Goal: Transaction & Acquisition: Download file/media

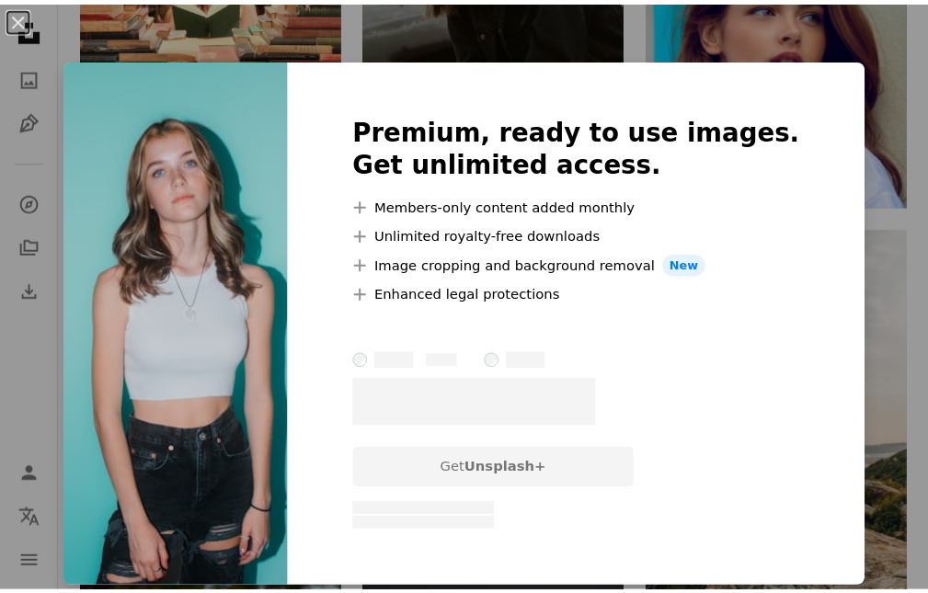
scroll to position [3595, 0]
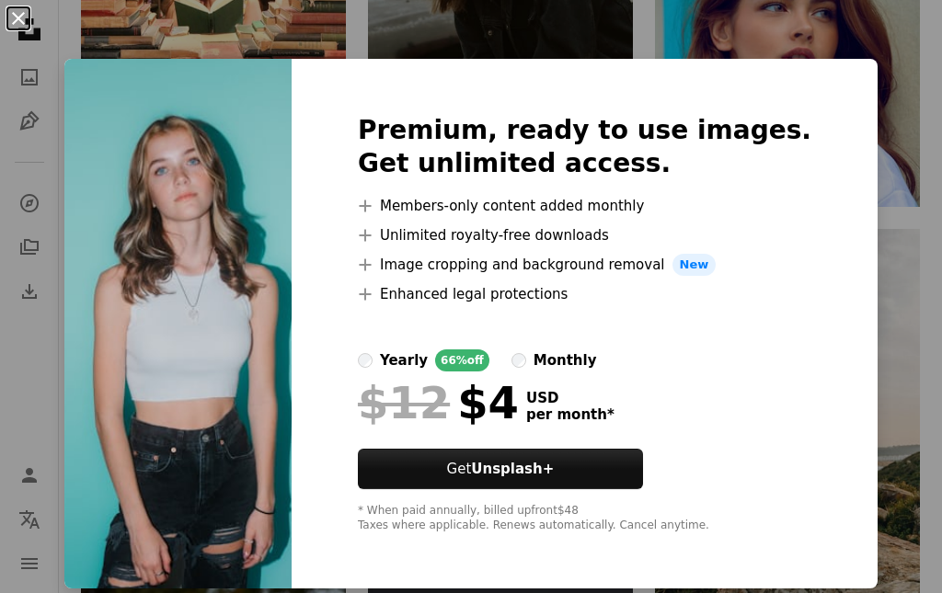
click at [17, 15] on button "An X shape" at bounding box center [18, 18] width 22 height 22
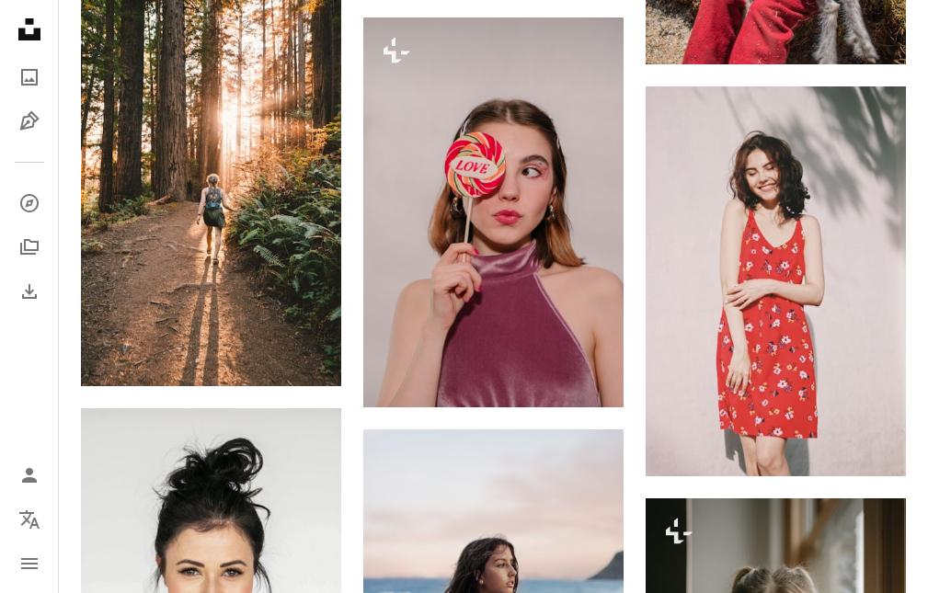
scroll to position [5328, 0]
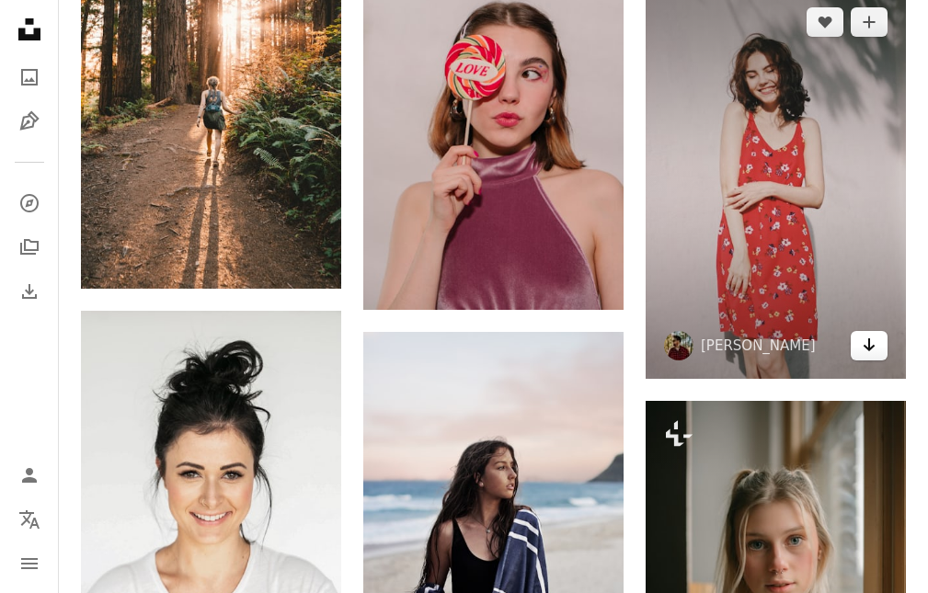
click at [862, 345] on icon "Arrow pointing down" at bounding box center [869, 345] width 15 height 22
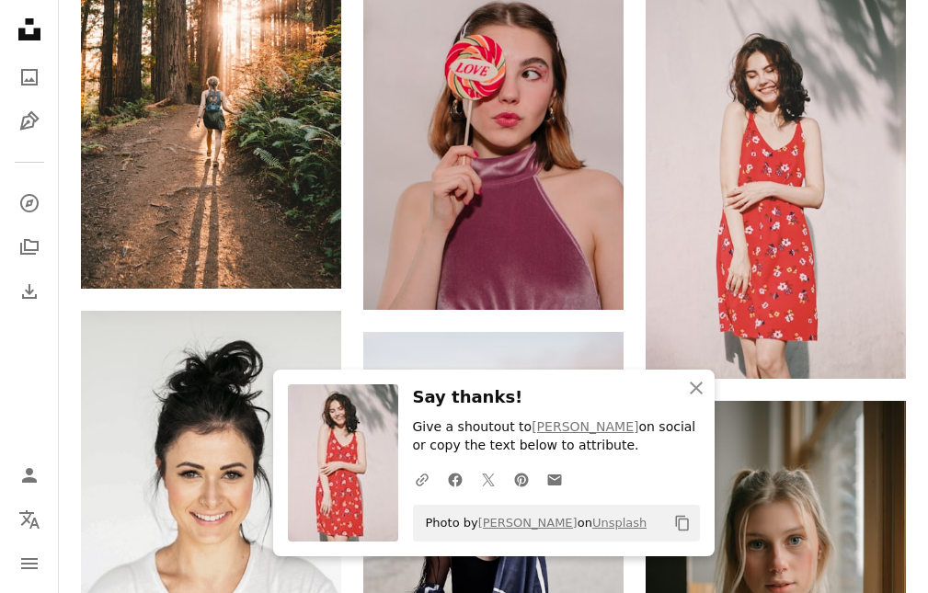
click at [682, 518] on icon "Copy content" at bounding box center [682, 523] width 17 height 17
click at [695, 383] on icon "An X shape" at bounding box center [696, 388] width 22 height 22
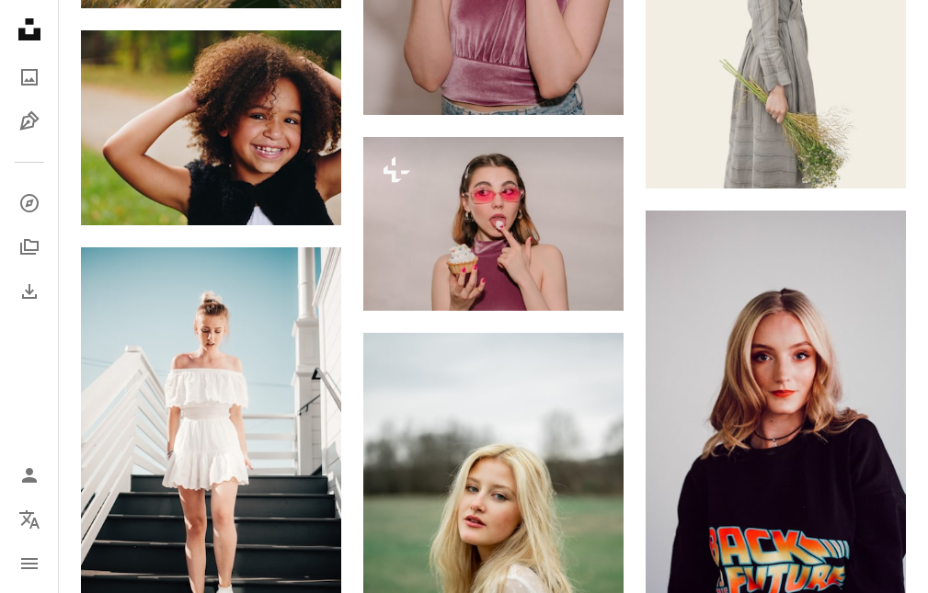
scroll to position [8809, 0]
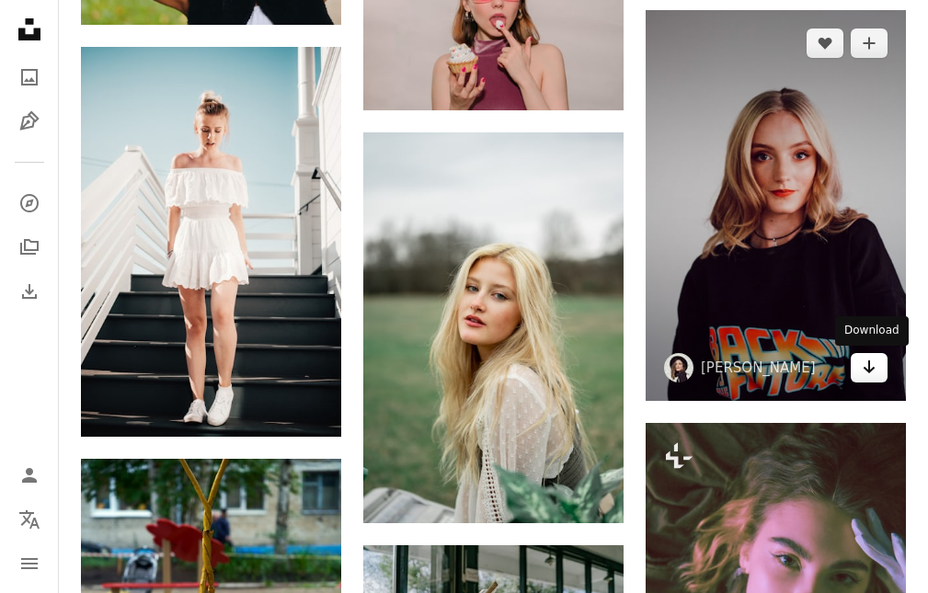
click at [871, 373] on icon "Arrow pointing down" at bounding box center [869, 367] width 15 height 22
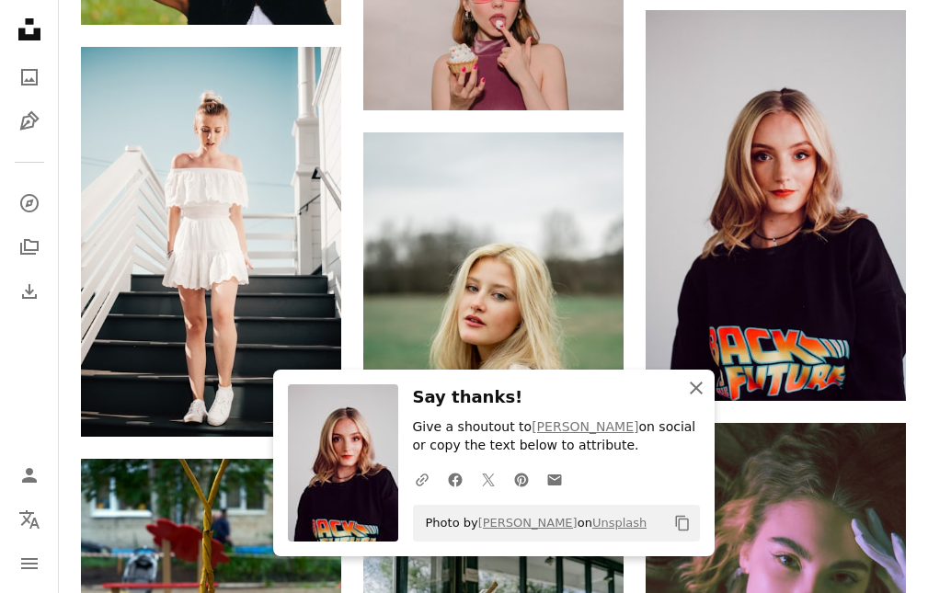
click at [695, 385] on icon "An X shape" at bounding box center [696, 388] width 22 height 22
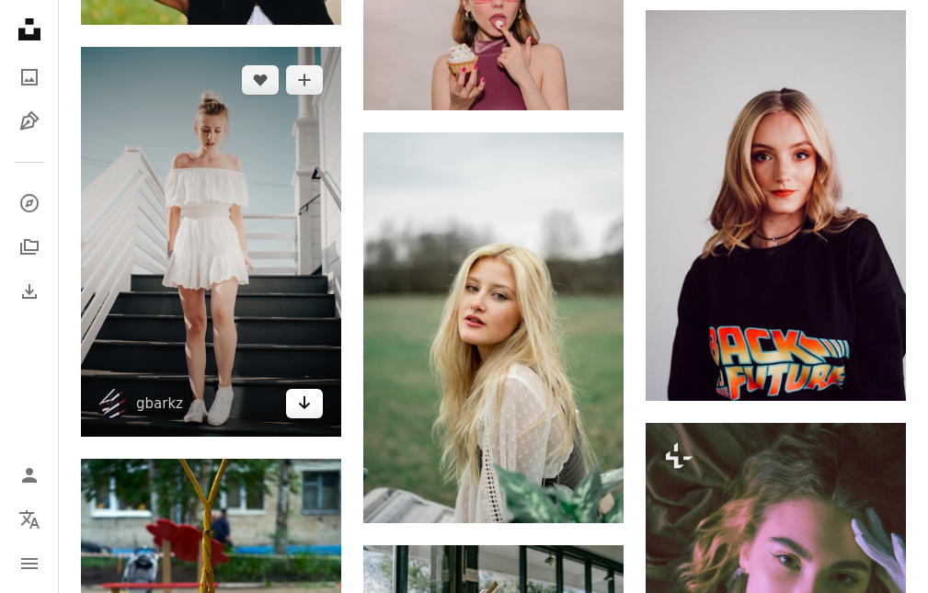
click at [298, 396] on icon "Arrow pointing down" at bounding box center [304, 403] width 15 height 22
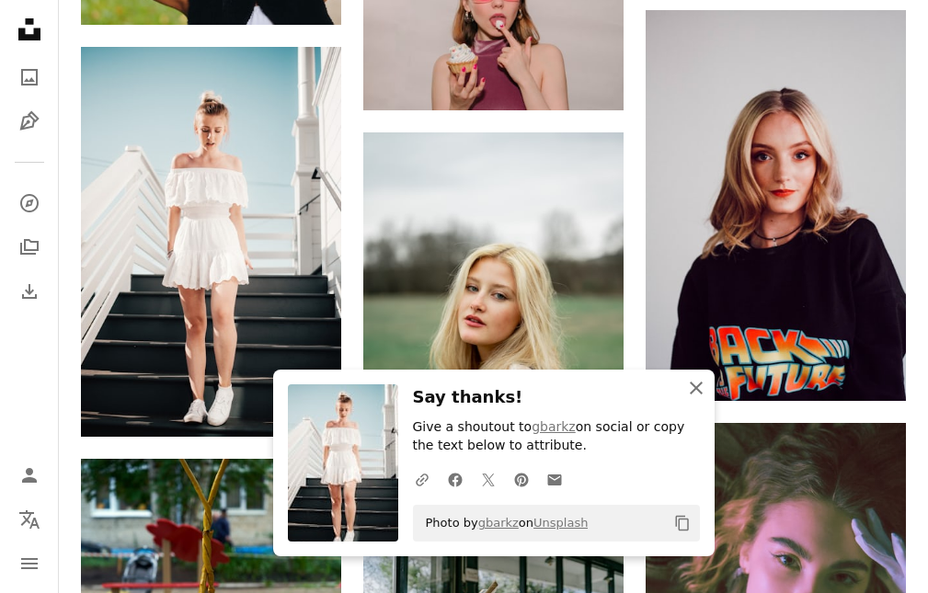
click at [694, 384] on icon "button" at bounding box center [696, 388] width 13 height 13
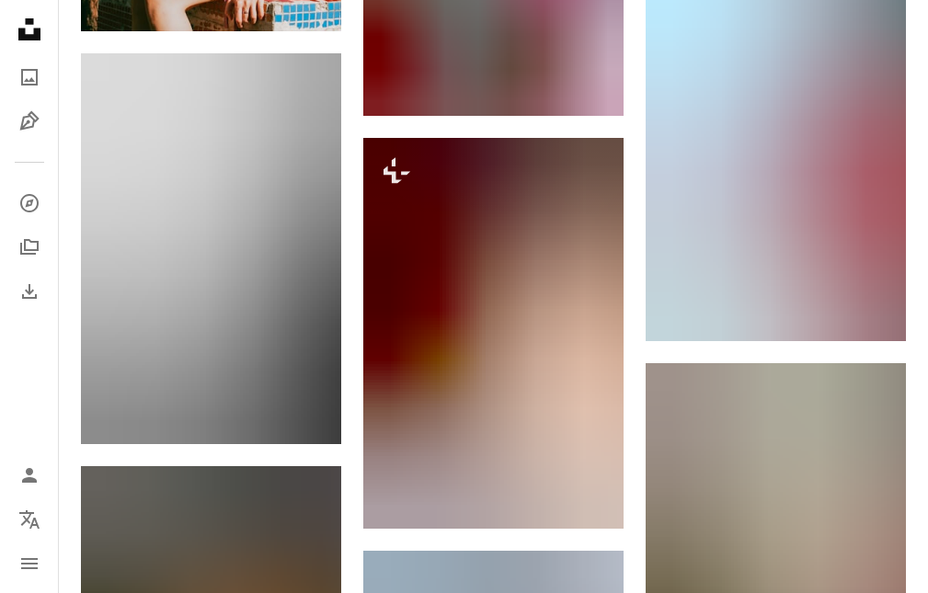
scroll to position [10475, 0]
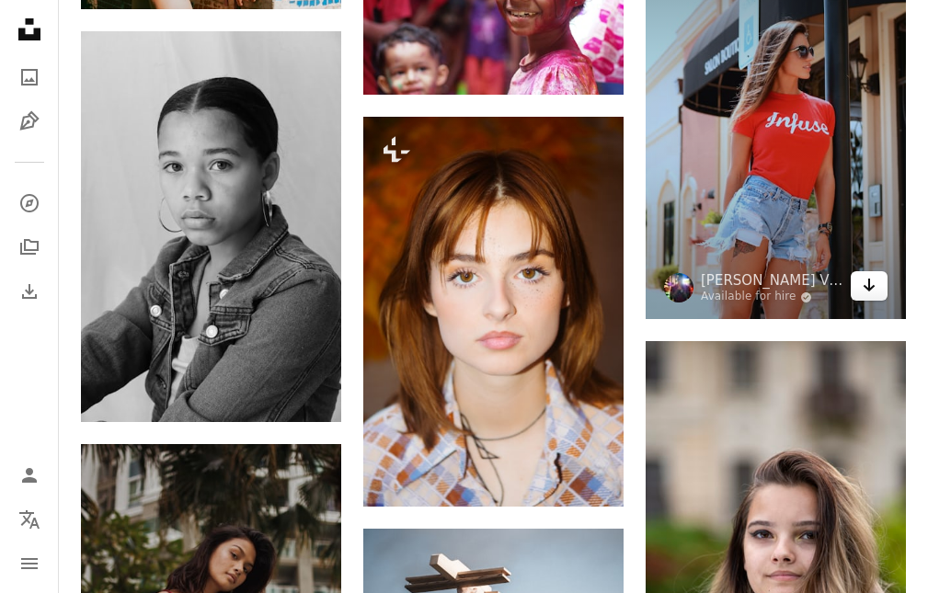
click at [867, 284] on icon "Arrow pointing down" at bounding box center [869, 285] width 15 height 22
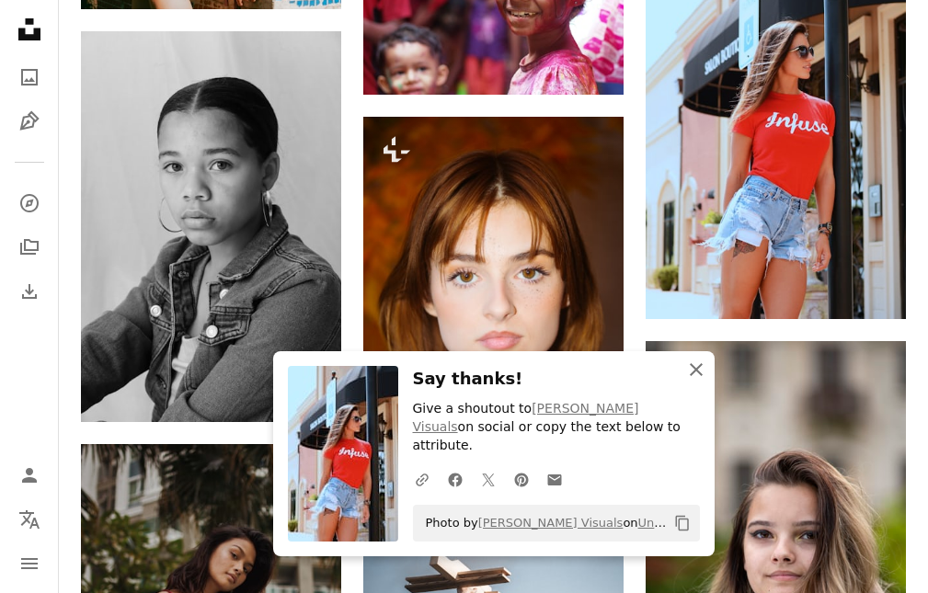
click at [697, 381] on icon "An X shape" at bounding box center [696, 370] width 22 height 22
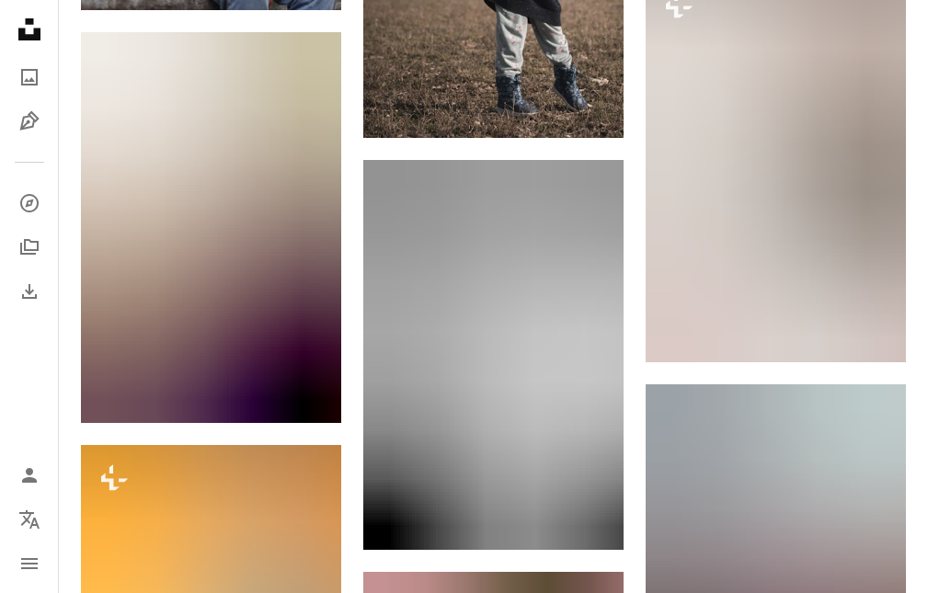
scroll to position [11280, 0]
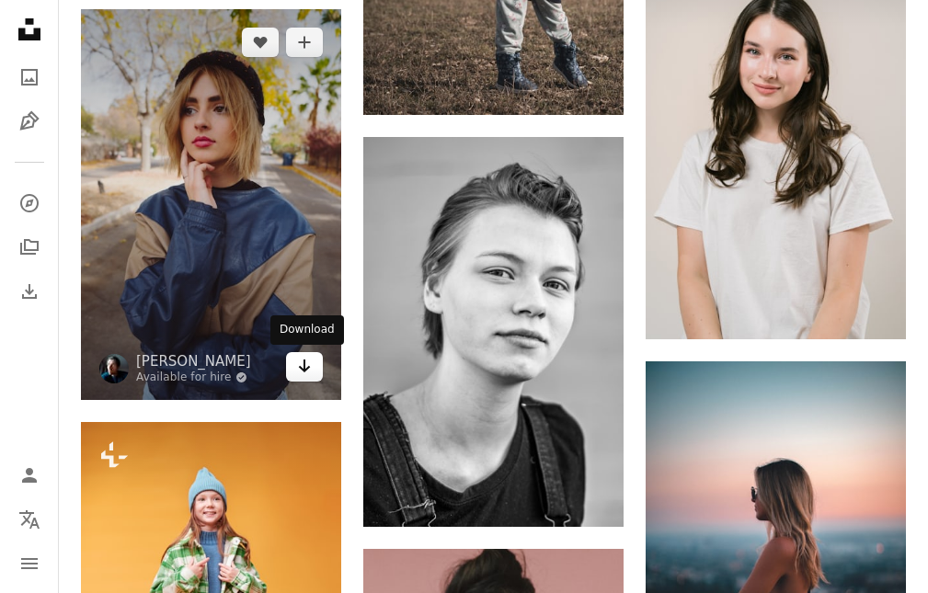
click at [308, 373] on icon "Arrow pointing down" at bounding box center [304, 366] width 15 height 22
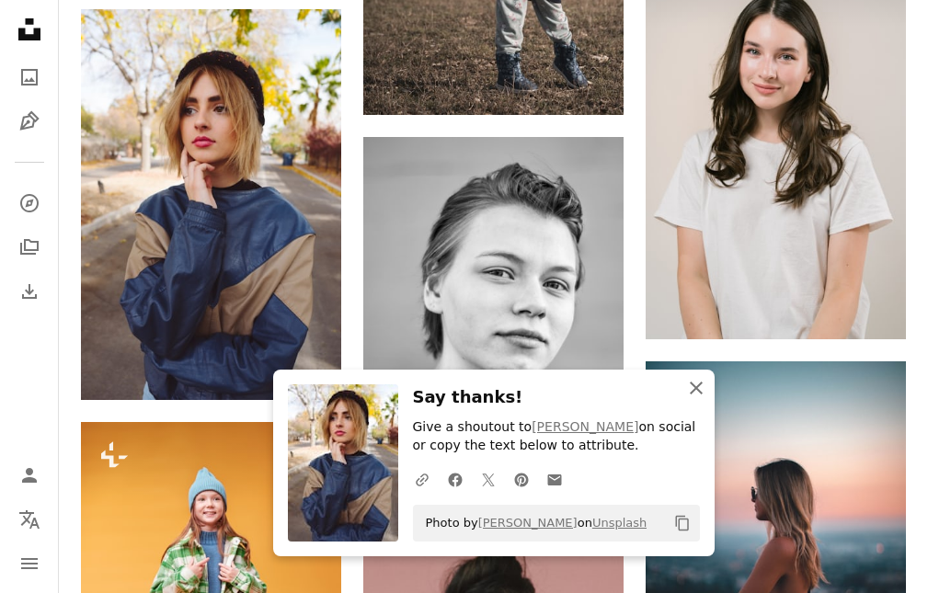
click at [700, 392] on icon "button" at bounding box center [696, 388] width 13 height 13
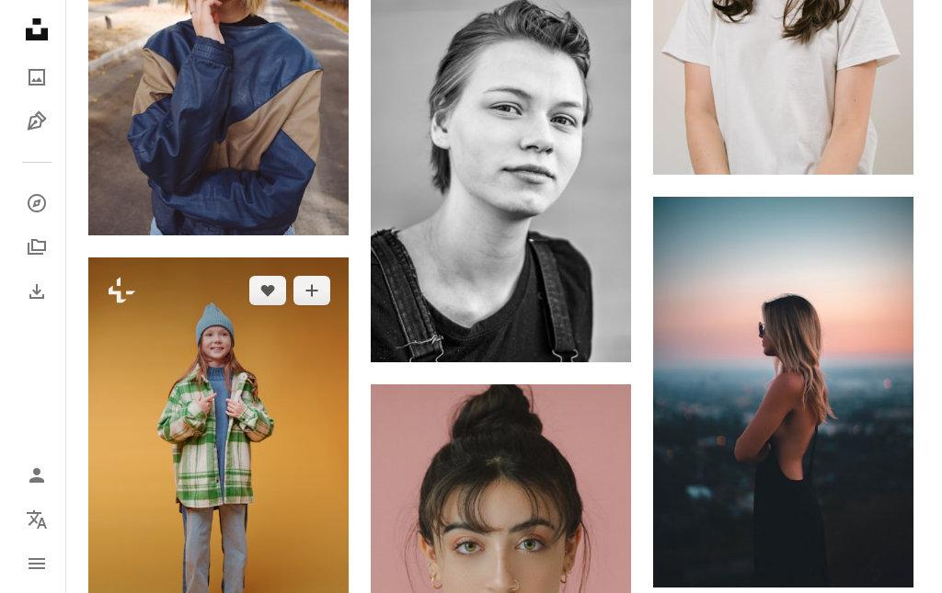
scroll to position [11398, 0]
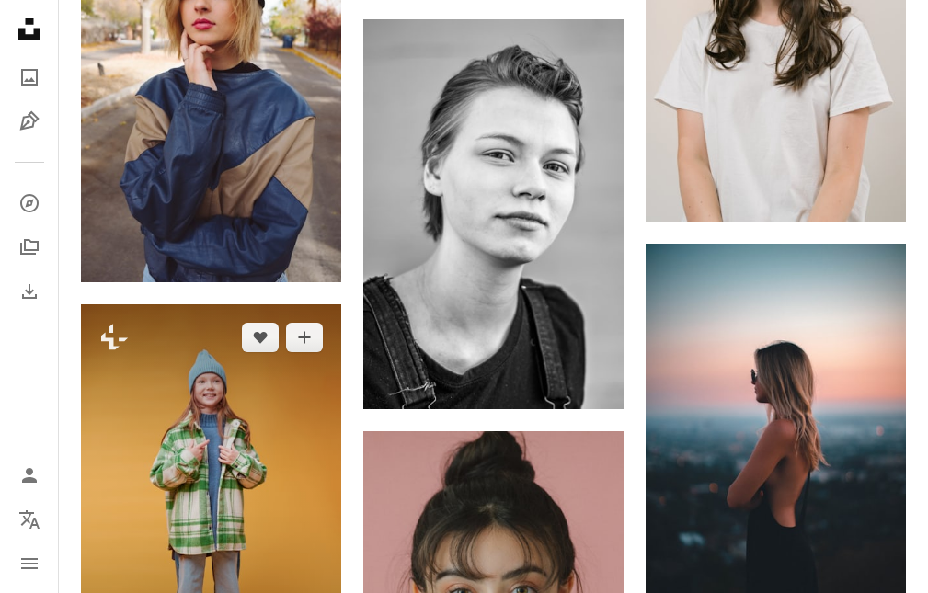
click at [252, 433] on img at bounding box center [211, 499] width 260 height 391
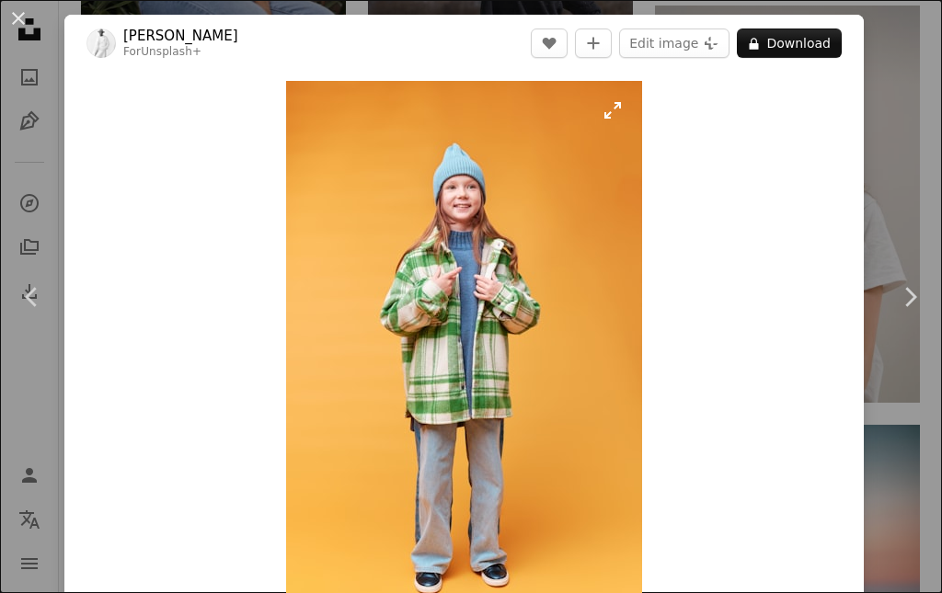
click at [385, 366] on img "Zoom in on this image" at bounding box center [464, 348] width 356 height 534
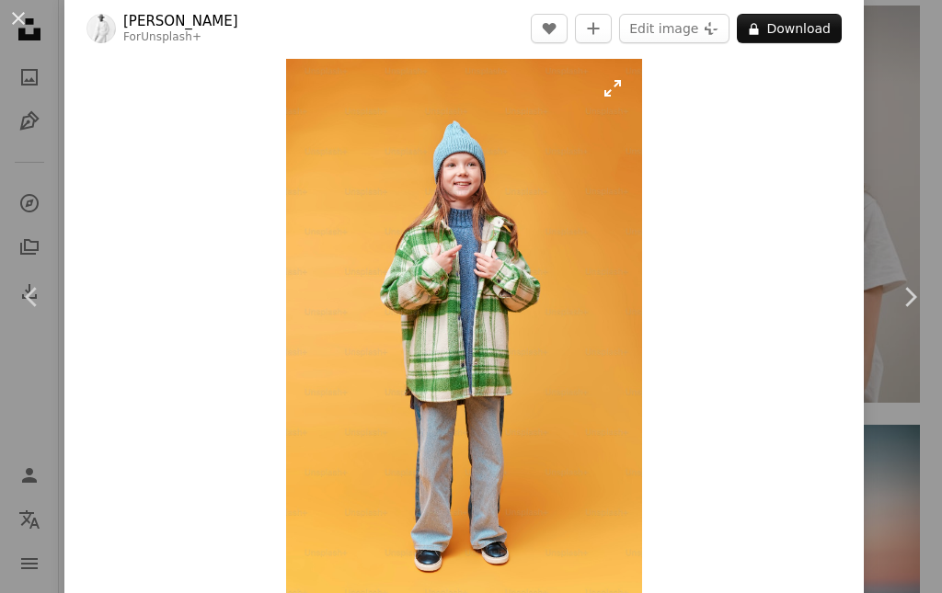
click at [474, 173] on img "Zoom in on this image" at bounding box center [464, 326] width 356 height 534
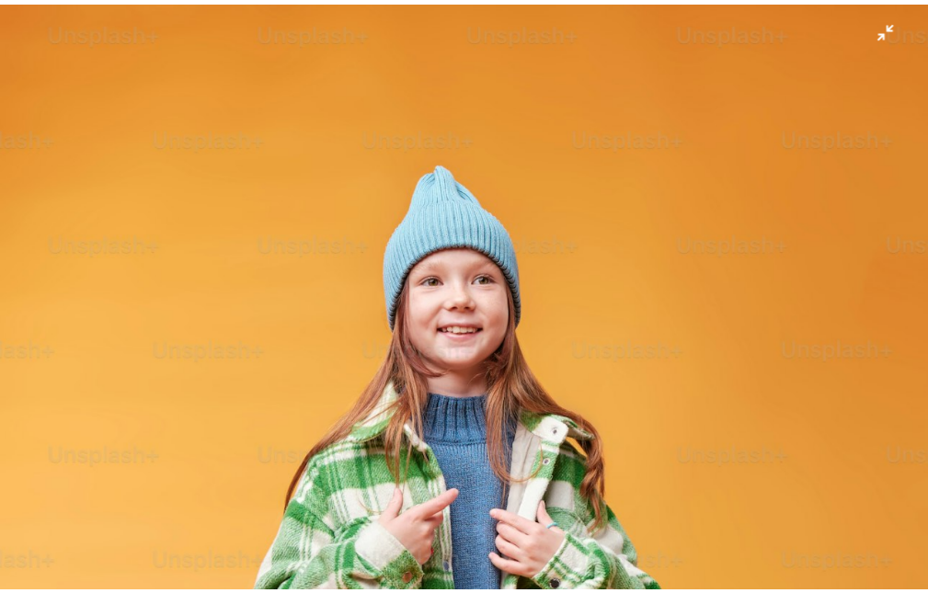
scroll to position [391, 0]
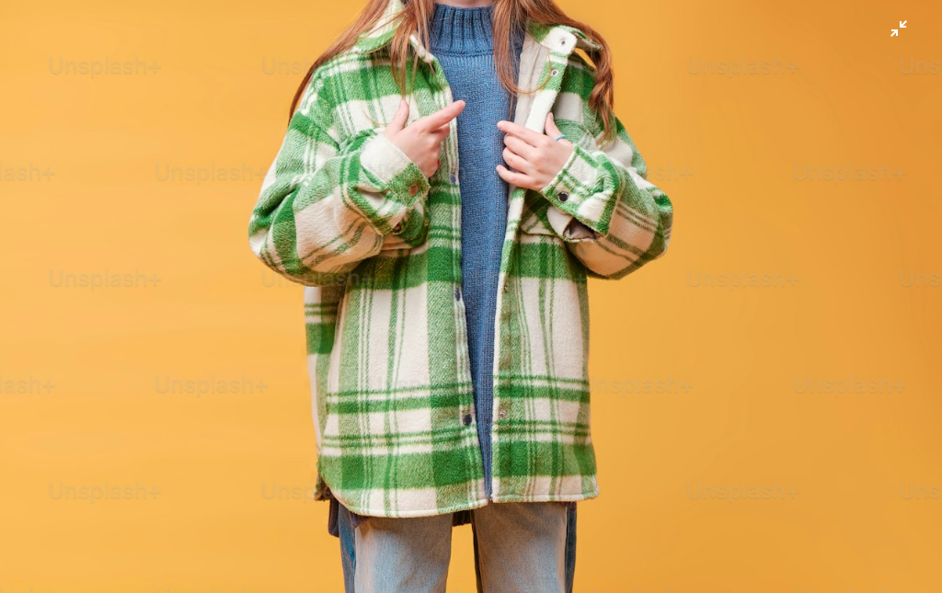
click at [444, 159] on img "Zoom out on this image" at bounding box center [471, 316] width 944 height 1416
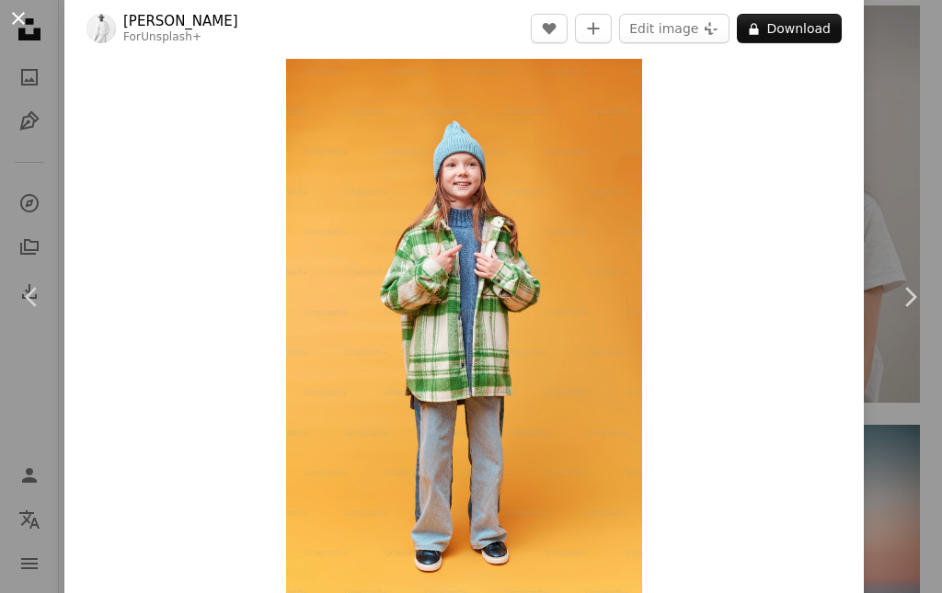
click at [11, 15] on button "An X shape" at bounding box center [18, 18] width 22 height 22
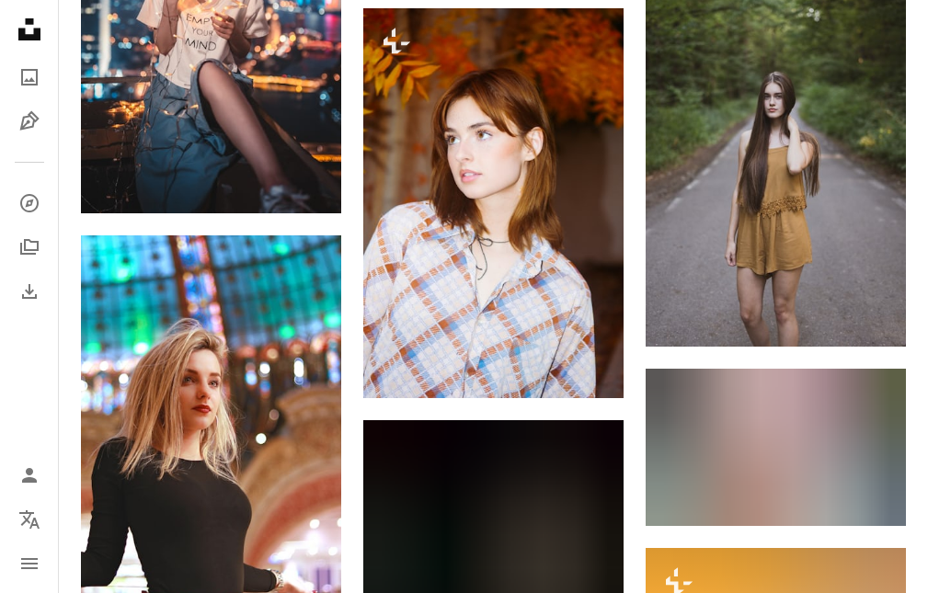
scroll to position [13754, 0]
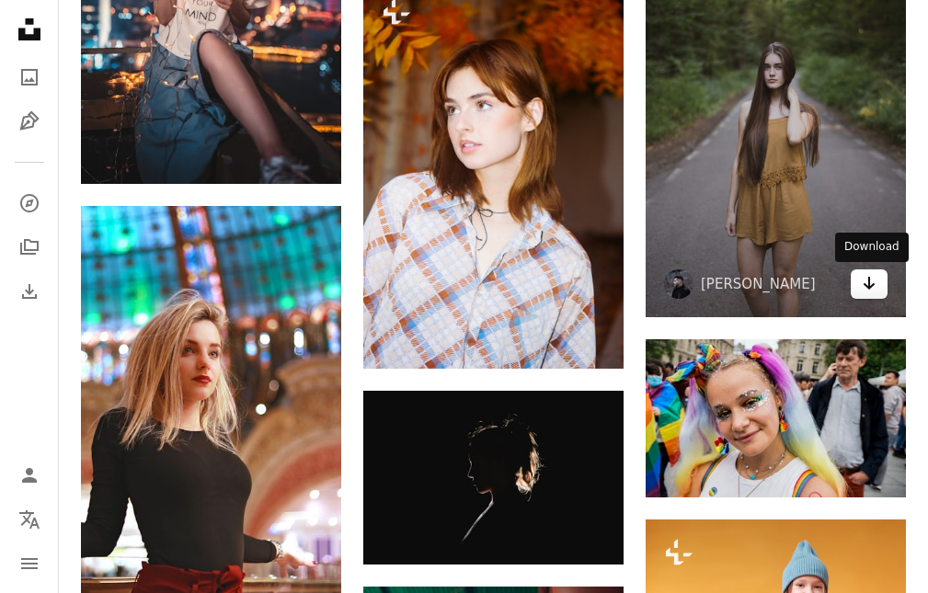
click at [867, 289] on icon "Arrow pointing down" at bounding box center [869, 283] width 15 height 22
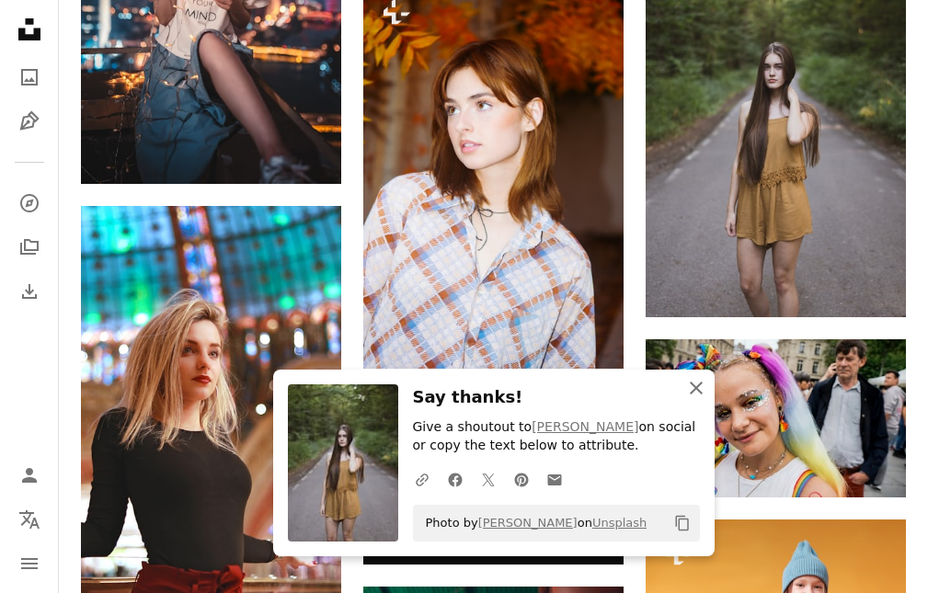
click at [702, 381] on icon "An X shape" at bounding box center [696, 388] width 22 height 22
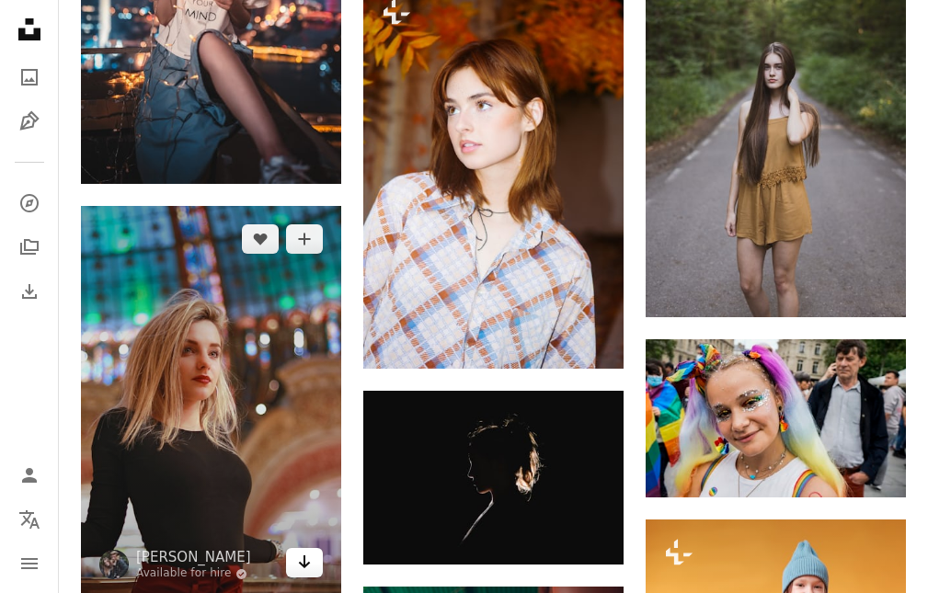
click at [297, 570] on icon "Arrow pointing down" at bounding box center [304, 562] width 15 height 22
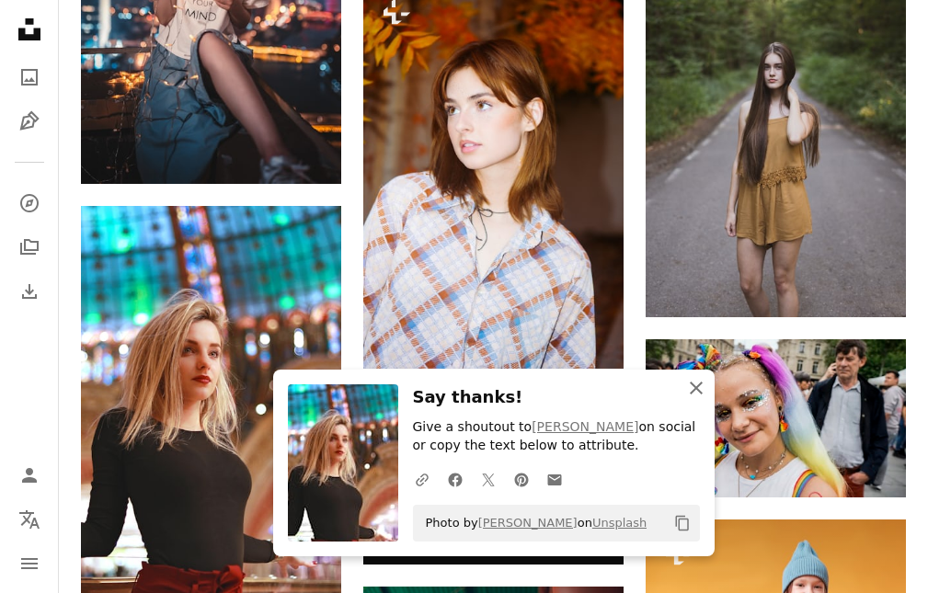
click at [695, 389] on icon "button" at bounding box center [696, 388] width 13 height 13
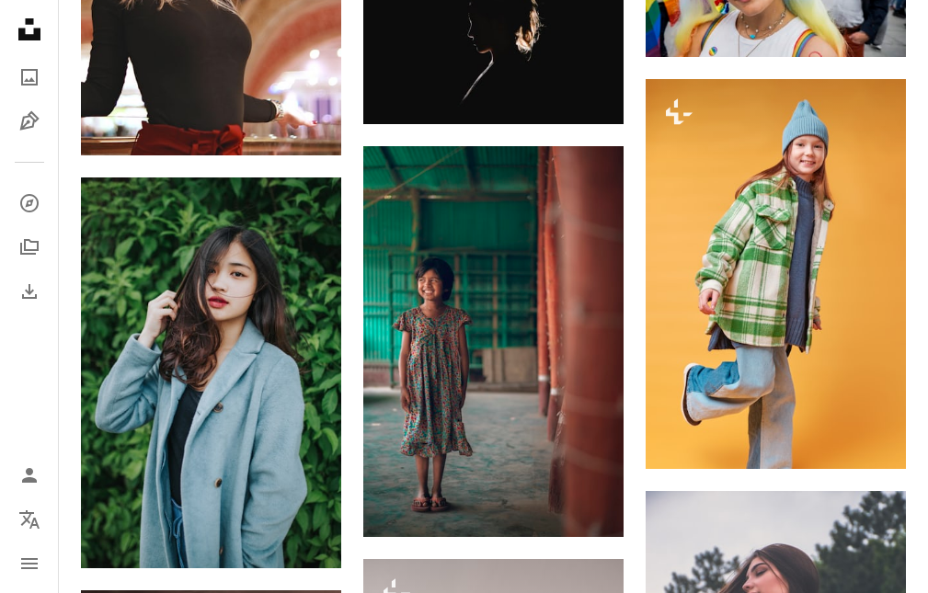
scroll to position [14224, 0]
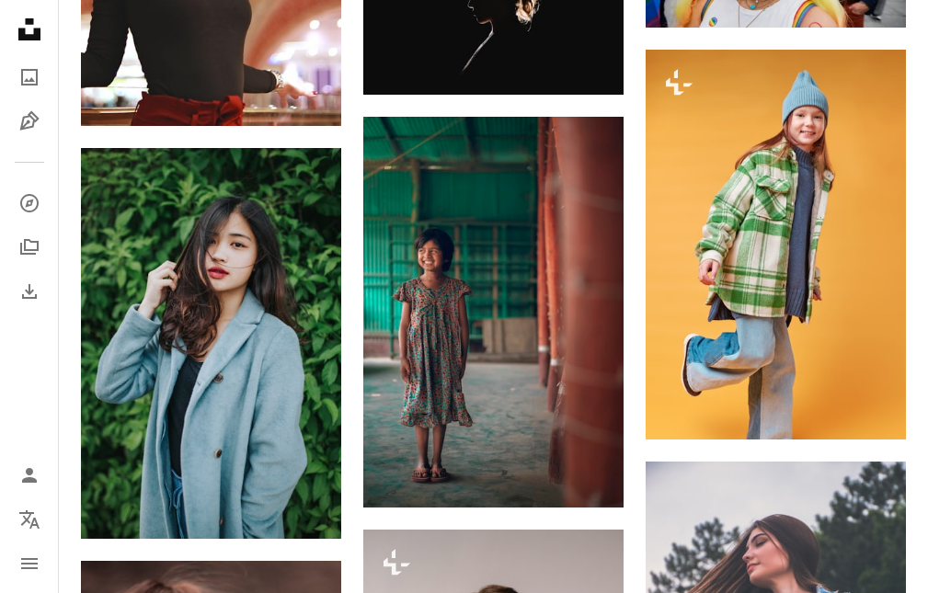
drag, startPoint x: 925, startPoint y: 472, endPoint x: 923, endPoint y: 495, distance: 23.2
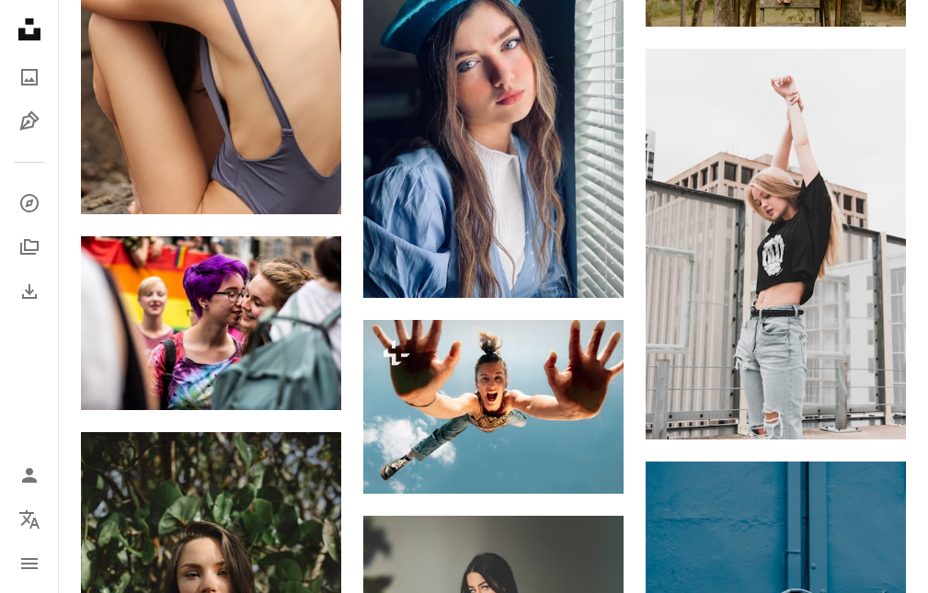
scroll to position [15883, 0]
